Goal: Information Seeking & Learning: Compare options

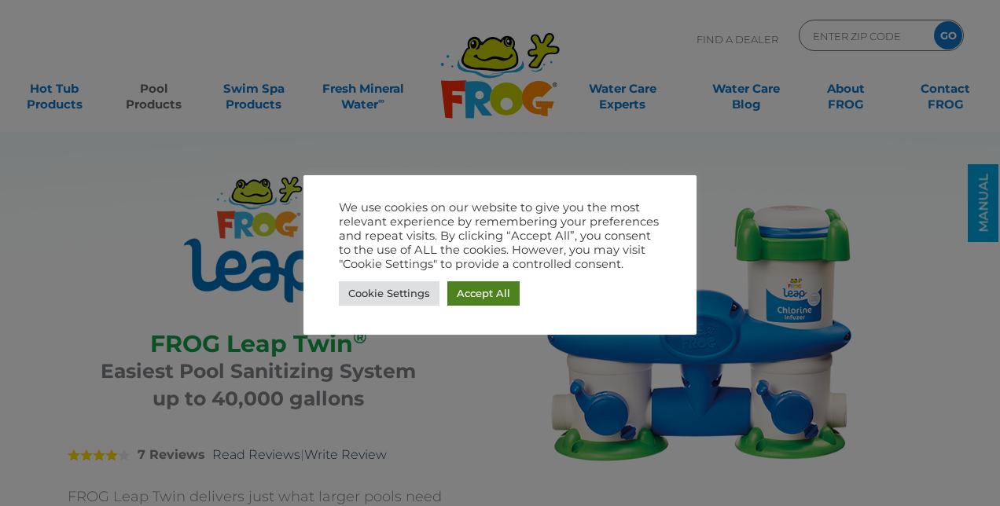
click at [473, 293] on link "Accept All" at bounding box center [483, 294] width 72 height 24
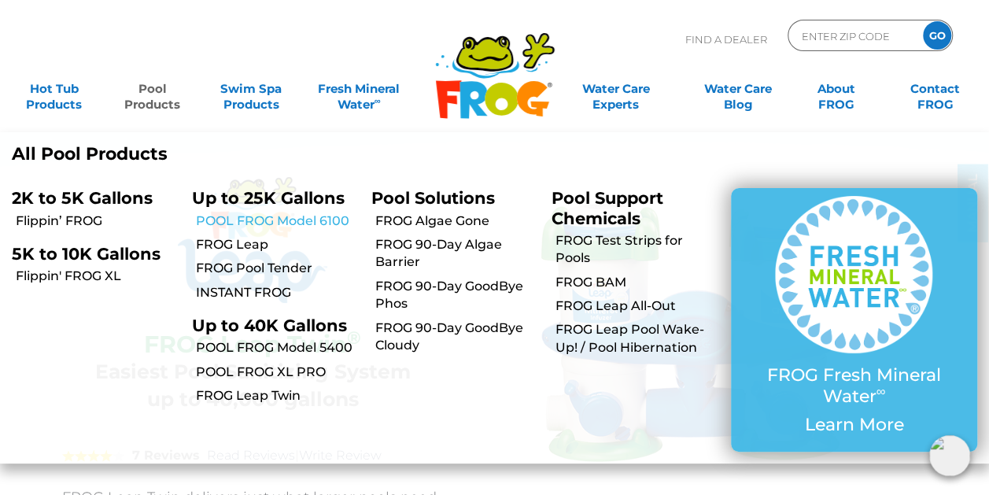
click at [249, 220] on link "POOL FROG Model 6100" at bounding box center [277, 220] width 164 height 17
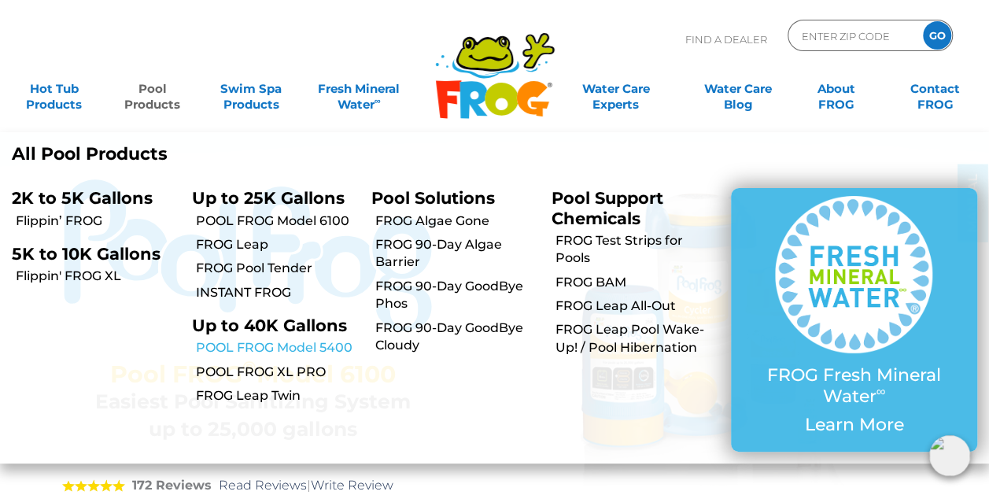
click at [298, 346] on link "POOL FROG Model 5400" at bounding box center [277, 347] width 164 height 17
